Goal: Task Accomplishment & Management: Complete application form

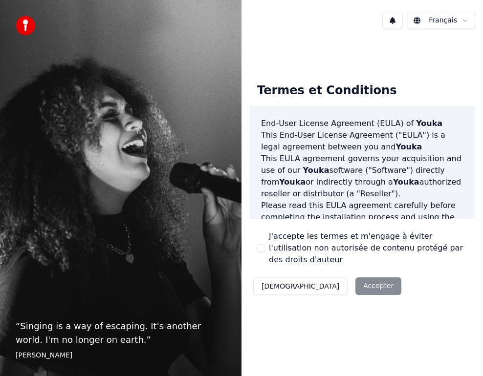
click at [263, 249] on button "J'accepte les termes et m'engage à éviter l'utilisation non autorisée de conten…" at bounding box center [261, 248] width 8 height 8
click at [355, 286] on button "Accepter" at bounding box center [378, 286] width 46 height 18
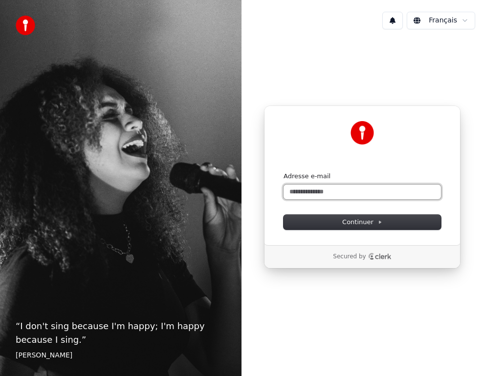
click at [324, 191] on input "Adresse e-mail" at bounding box center [361, 192] width 157 height 15
